Goal: Task Accomplishment & Management: Use online tool/utility

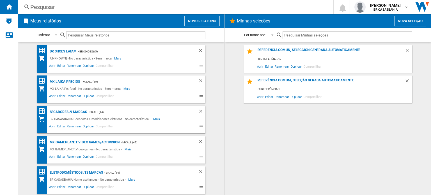
click at [205, 22] on button "Novo relatório" at bounding box center [202, 21] width 35 height 11
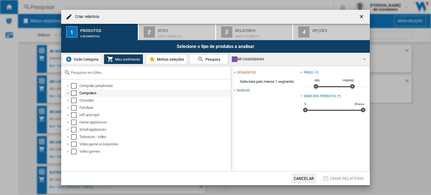
click at [69, 93] on div at bounding box center [68, 93] width 6 height 6
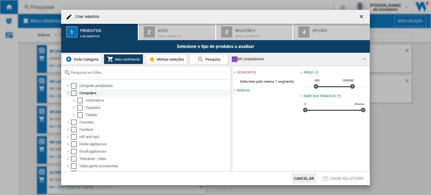
click at [69, 93] on div at bounding box center [68, 93] width 6 height 6
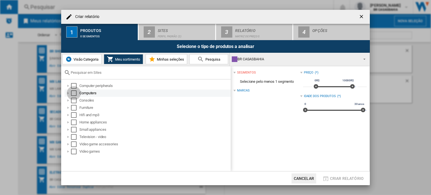
click at [75, 92] on div "Select" at bounding box center [74, 93] width 6 height 6
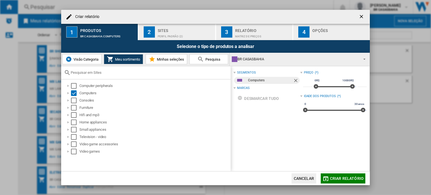
click at [187, 32] on div "Perfil padrão (2)" at bounding box center [185, 35] width 55 height 6
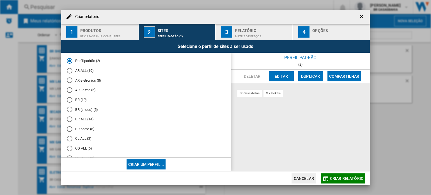
click at [78, 100] on md-radio-button "BR (19)" at bounding box center [146, 99] width 159 height 5
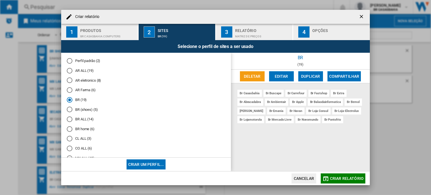
click at [337, 179] on span "Criar relatório" at bounding box center [347, 178] width 34 height 4
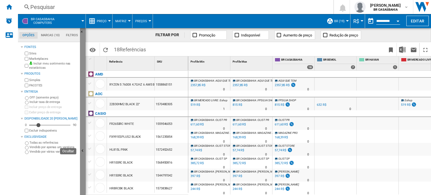
click at [84, 146] on button "Ocultar" at bounding box center [83, 151] width 6 height 246
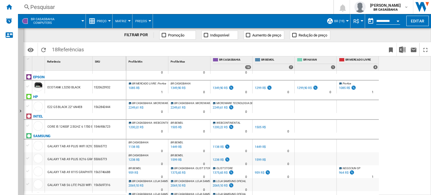
scroll to position [168, 0]
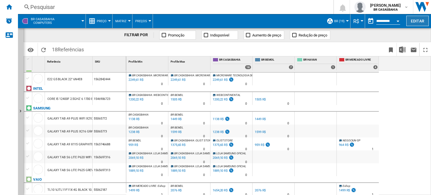
click at [419, 21] on button "Editar" at bounding box center [418, 21] width 22 height 10
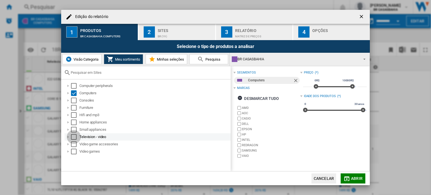
click at [74, 136] on div "Select" at bounding box center [74, 137] width 6 height 6
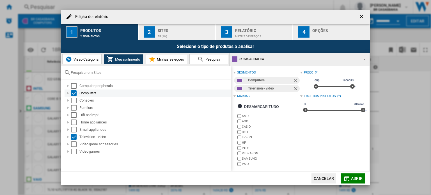
click at [73, 91] on div "Select" at bounding box center [74, 93] width 6 height 6
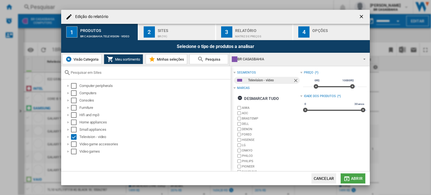
click at [355, 176] on span "Abrir" at bounding box center [357, 178] width 12 height 4
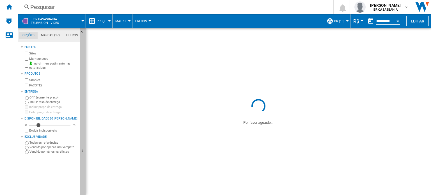
click at [83, 149] on ng-md-icon "Ocultar" at bounding box center [83, 151] width 7 height 7
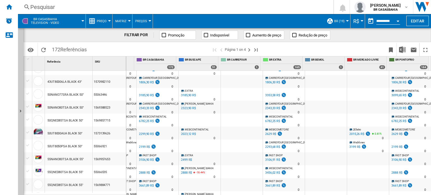
click at [107, 23] on button "Preço" at bounding box center [103, 21] width 13 height 14
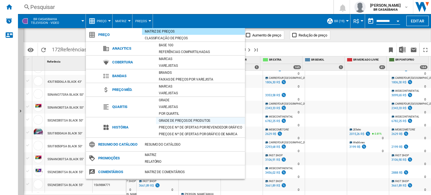
click at [184, 120] on div "Grade de preços de produtos" at bounding box center [200, 121] width 89 height 6
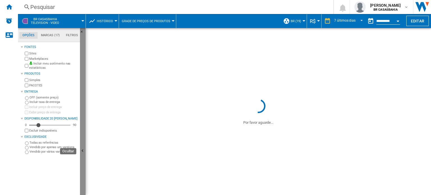
click at [84, 141] on button "Ocultar" at bounding box center [83, 151] width 6 height 246
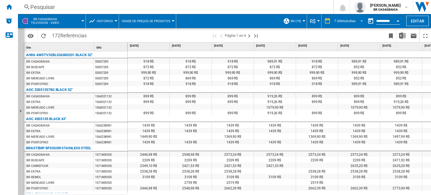
click at [360, 21] on span "REPORTS.WIZARD.STEPS.REPORT.STEPS.REPORT_OPTIONS.PERIOD: 7 últimos dias" at bounding box center [360, 20] width 7 height 5
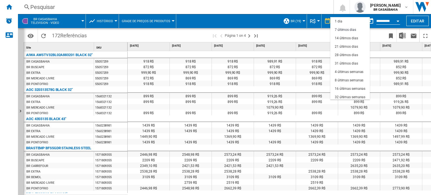
click at [320, 33] on md-backdrop at bounding box center [215, 97] width 431 height 195
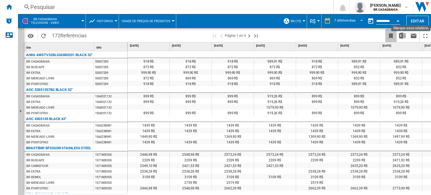
click at [392, 35] on ng-md-icon "Marque esse relatório" at bounding box center [391, 36] width 7 height 7
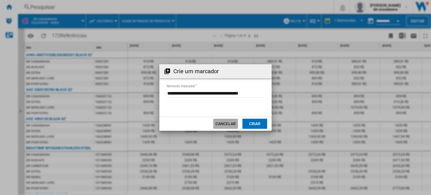
click at [221, 122] on button "Cancelar" at bounding box center [225, 124] width 25 height 10
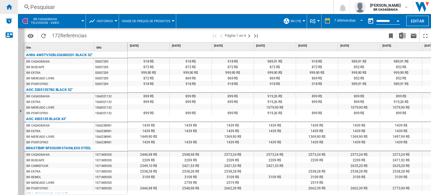
click at [8, 8] on ng-md-icon "Início" at bounding box center [9, 6] width 7 height 7
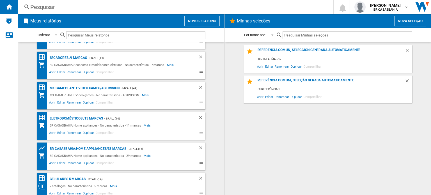
scroll to position [56, 0]
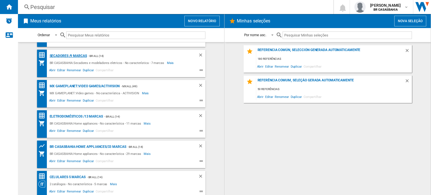
click at [76, 54] on div "Secadores /9 marcas" at bounding box center [67, 56] width 39 height 7
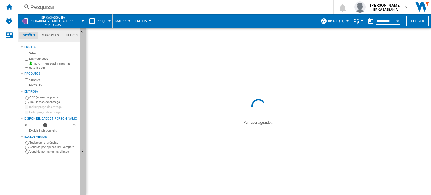
click at [83, 149] on ng-md-icon "Ocultar" at bounding box center [83, 151] width 7 height 7
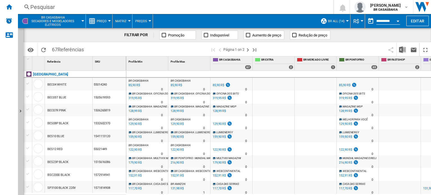
click at [106, 22] on span "Preço" at bounding box center [102, 21] width 10 height 4
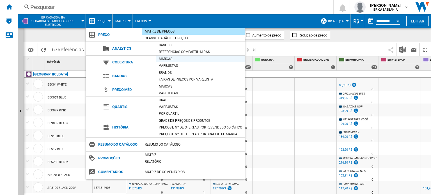
click at [197, 60] on div "Marcas" at bounding box center [200, 59] width 89 height 6
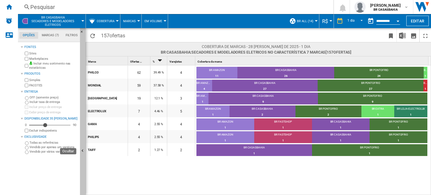
click at [82, 132] on button "Ocultar" at bounding box center [83, 151] width 6 height 246
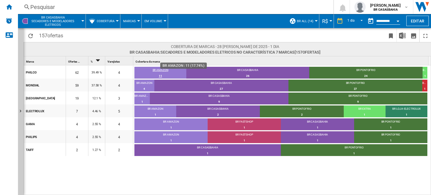
click at [170, 71] on div "BR AMAZON" at bounding box center [161, 70] width 52 height 5
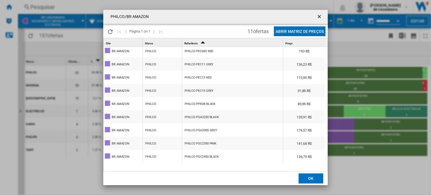
scroll to position [1, 0]
click at [319, 13] on button "Products list popup" at bounding box center [320, 16] width 11 height 11
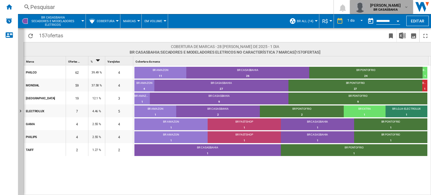
click at [404, 8] on md-icon "button" at bounding box center [406, 7] width 4 height 4
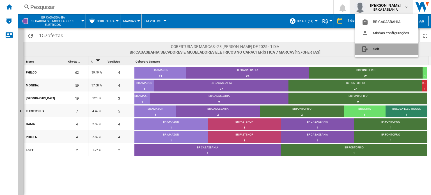
click at [399, 47] on button "Sair" at bounding box center [386, 49] width 63 height 11
